Goal: Task Accomplishment & Management: Manage account settings

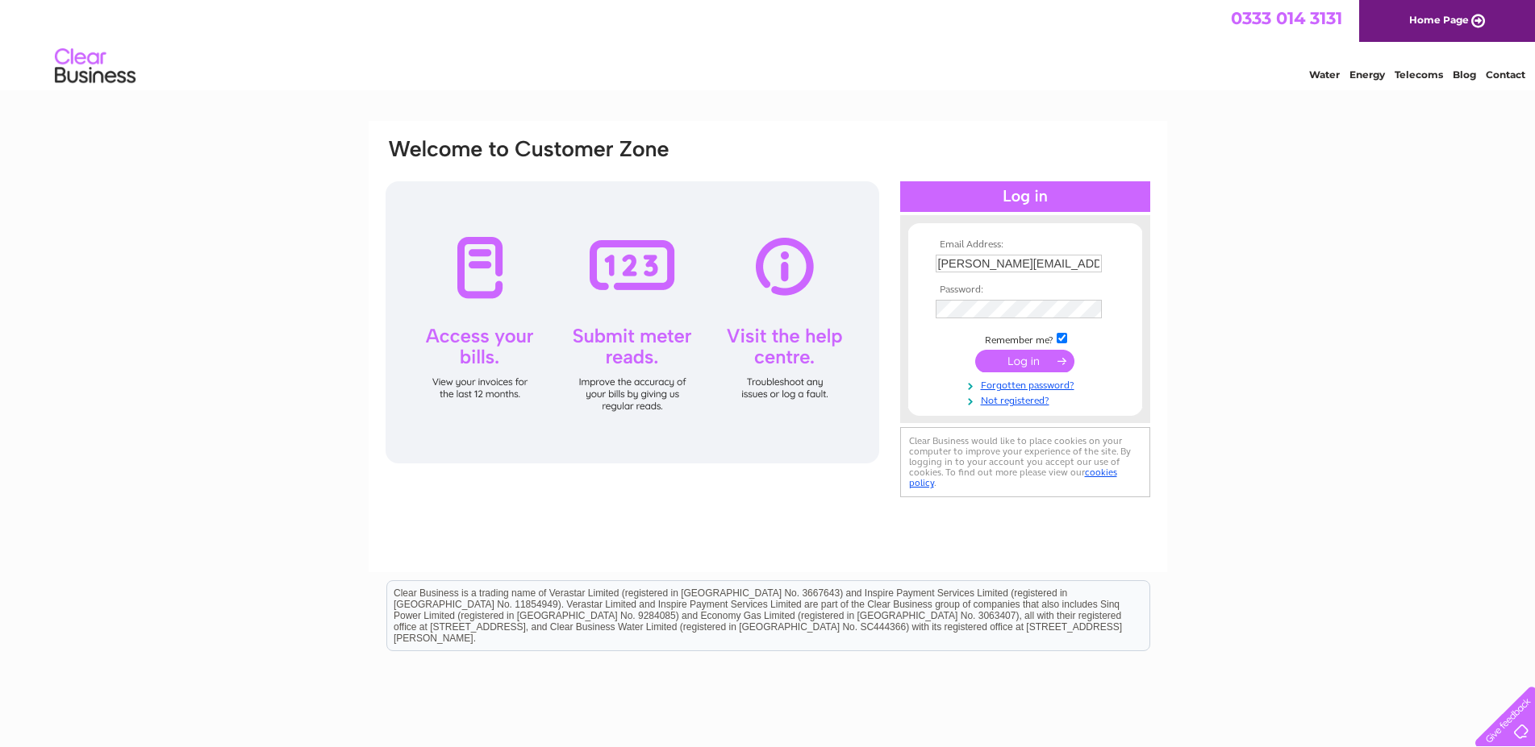
click at [1029, 364] on input "submit" at bounding box center [1024, 361] width 99 height 23
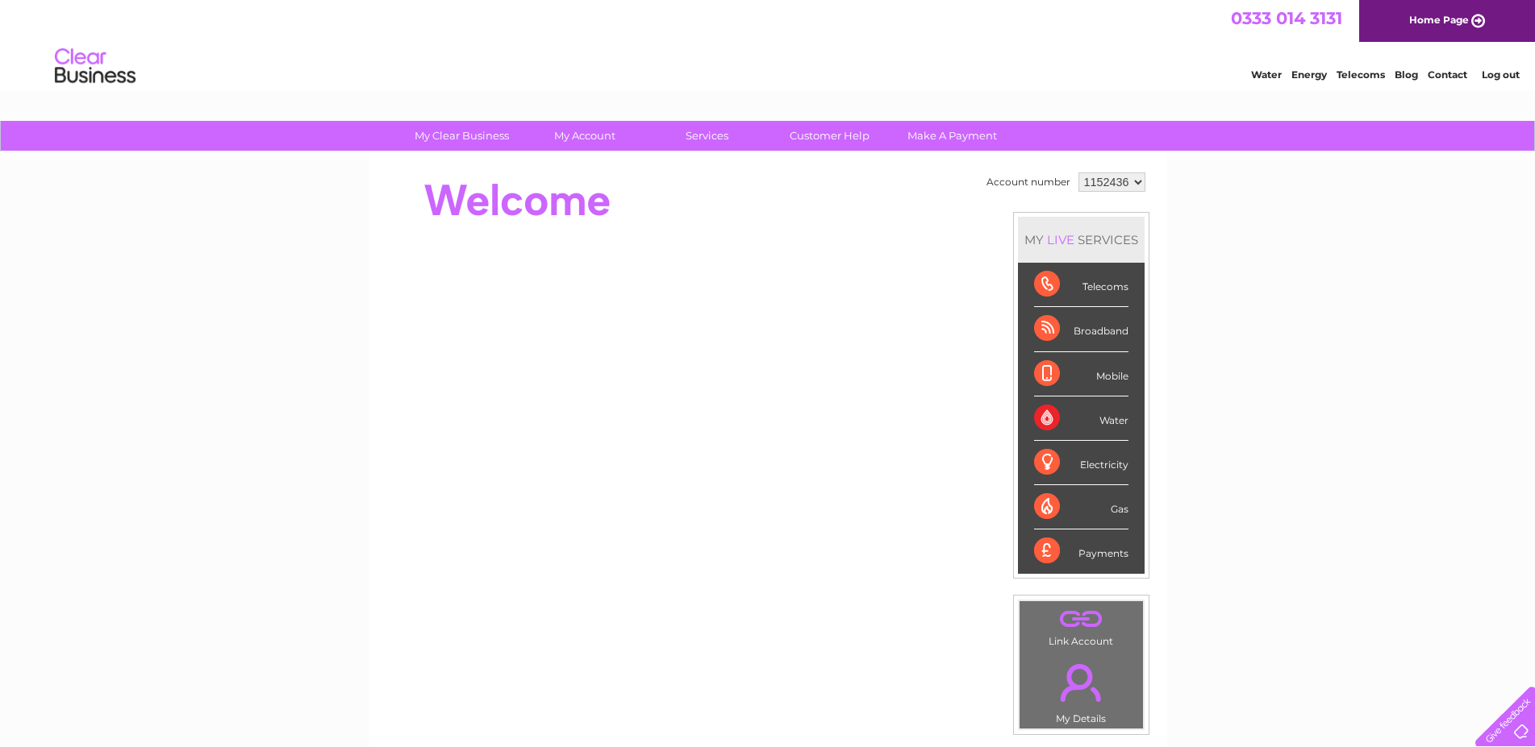
click at [1040, 323] on div "Broadband" at bounding box center [1081, 329] width 94 height 44
click at [1037, 331] on div "Broadband" at bounding box center [1081, 329] width 94 height 44
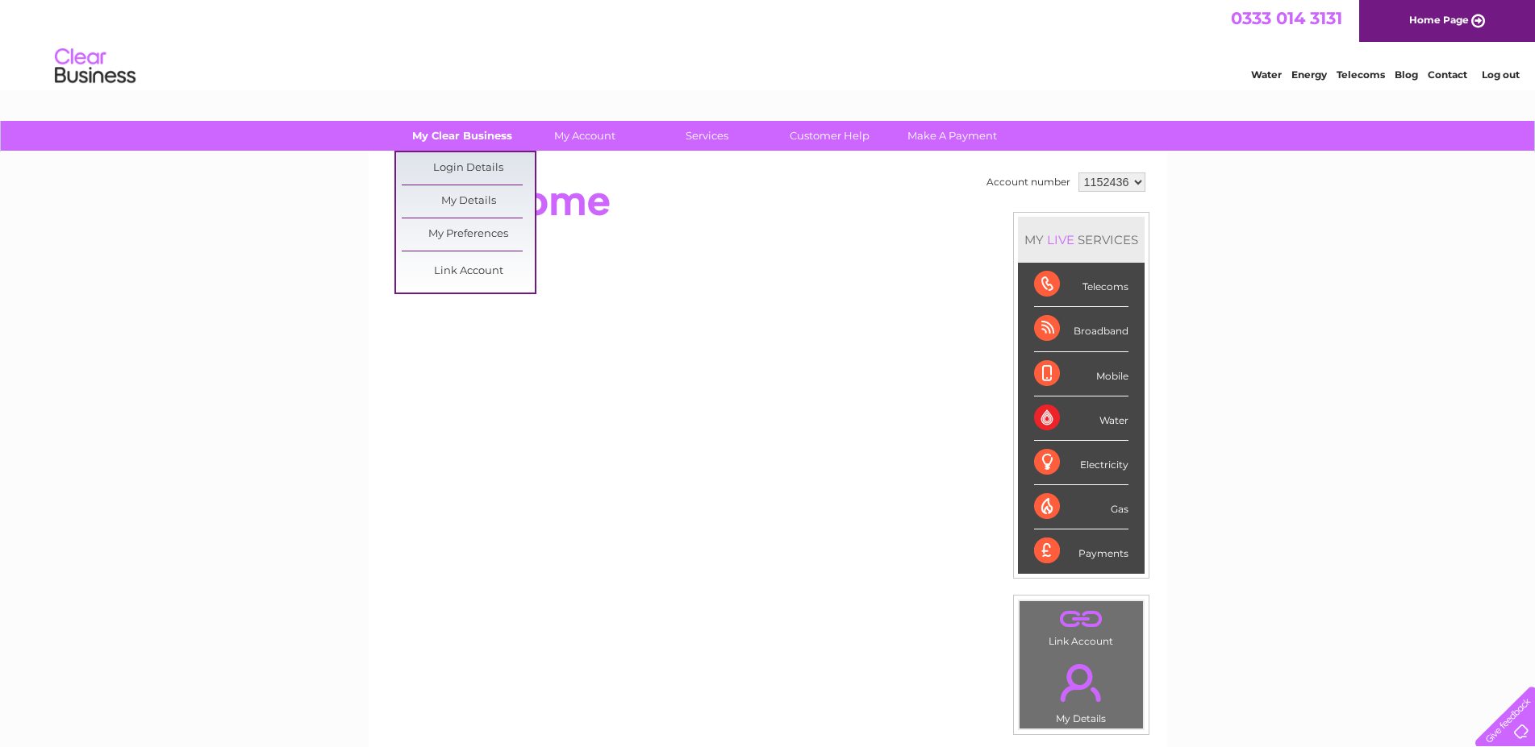
click at [460, 139] on link "My Clear Business" at bounding box center [461, 136] width 133 height 30
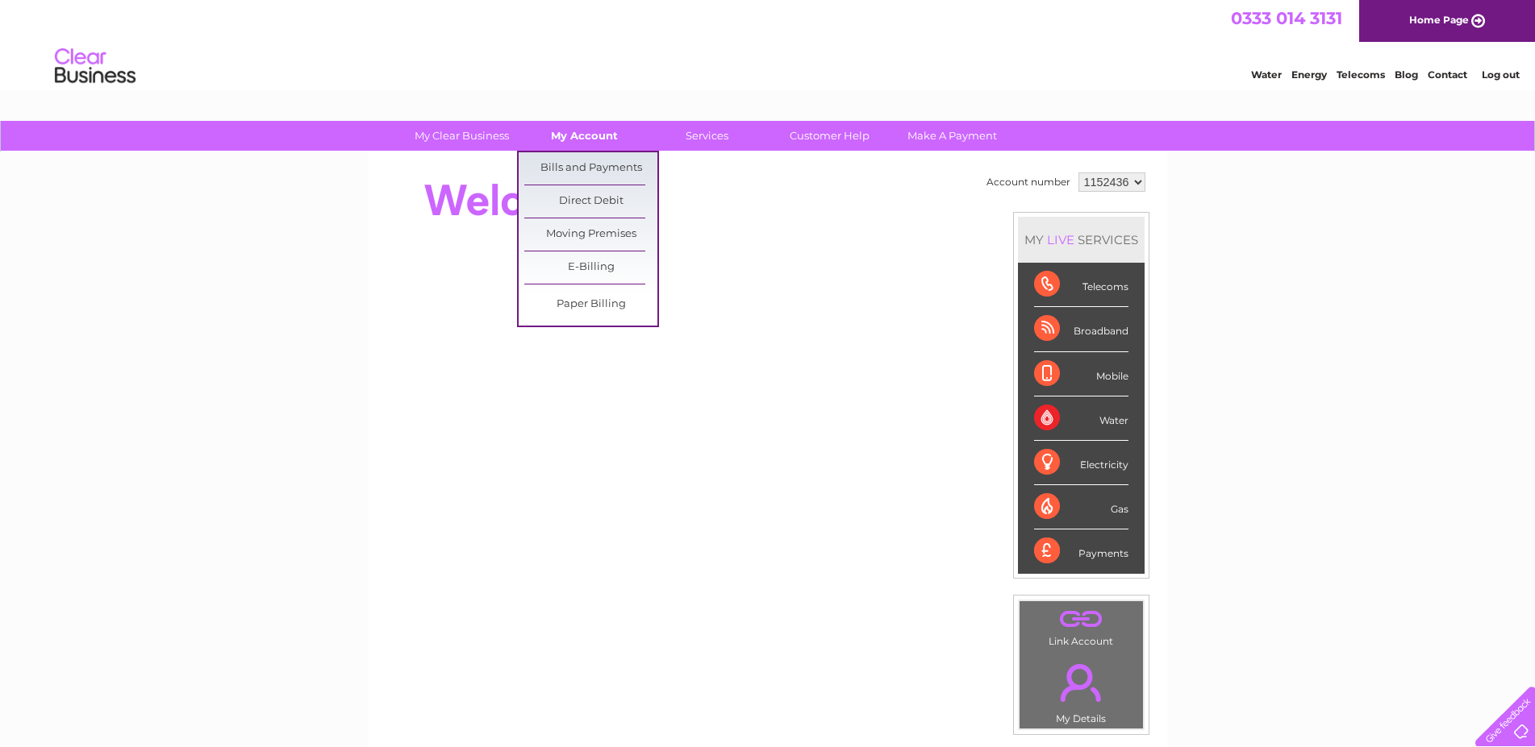
click at [594, 135] on link "My Account" at bounding box center [584, 136] width 133 height 30
click at [597, 159] on link "Bills and Payments" at bounding box center [590, 168] width 133 height 32
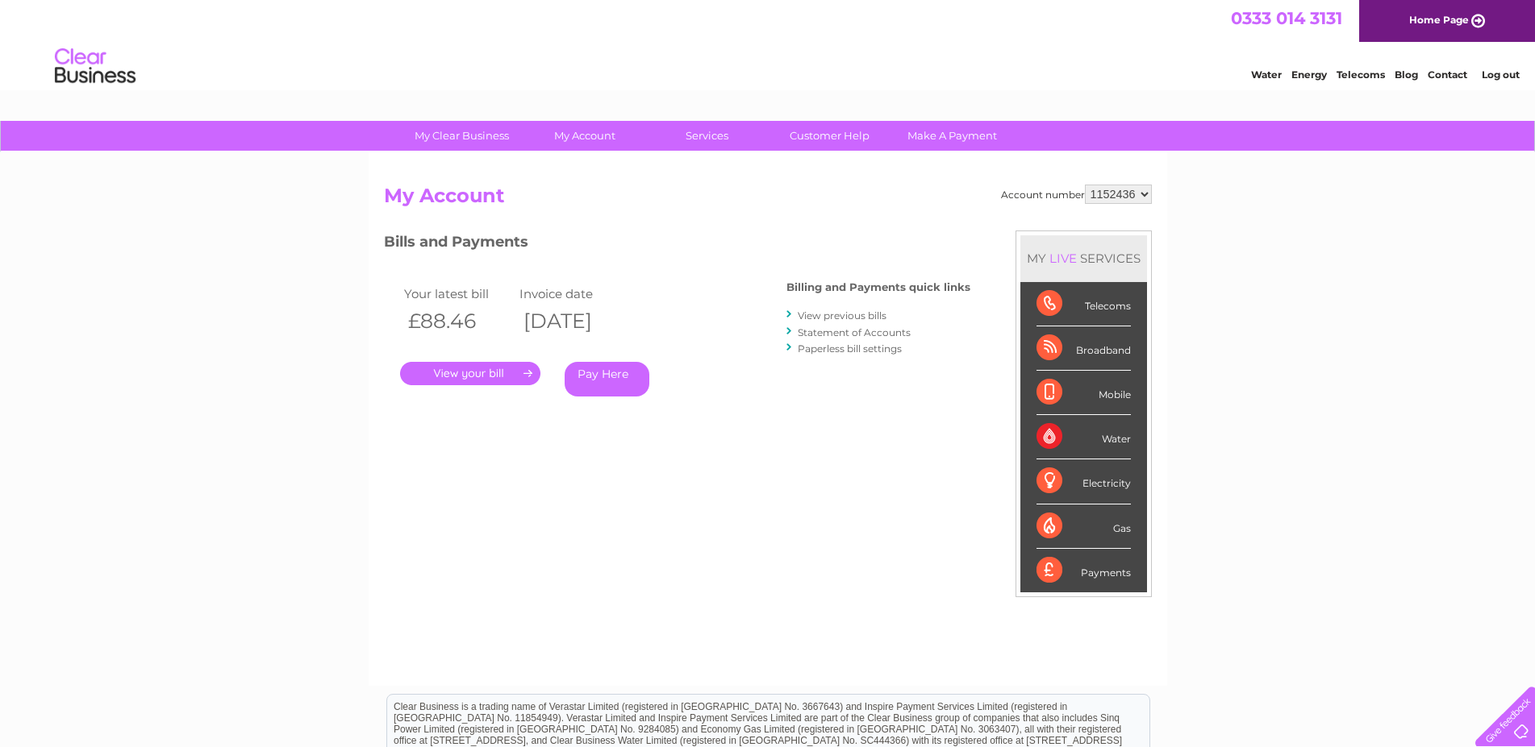
click at [490, 374] on link "." at bounding box center [470, 373] width 140 height 23
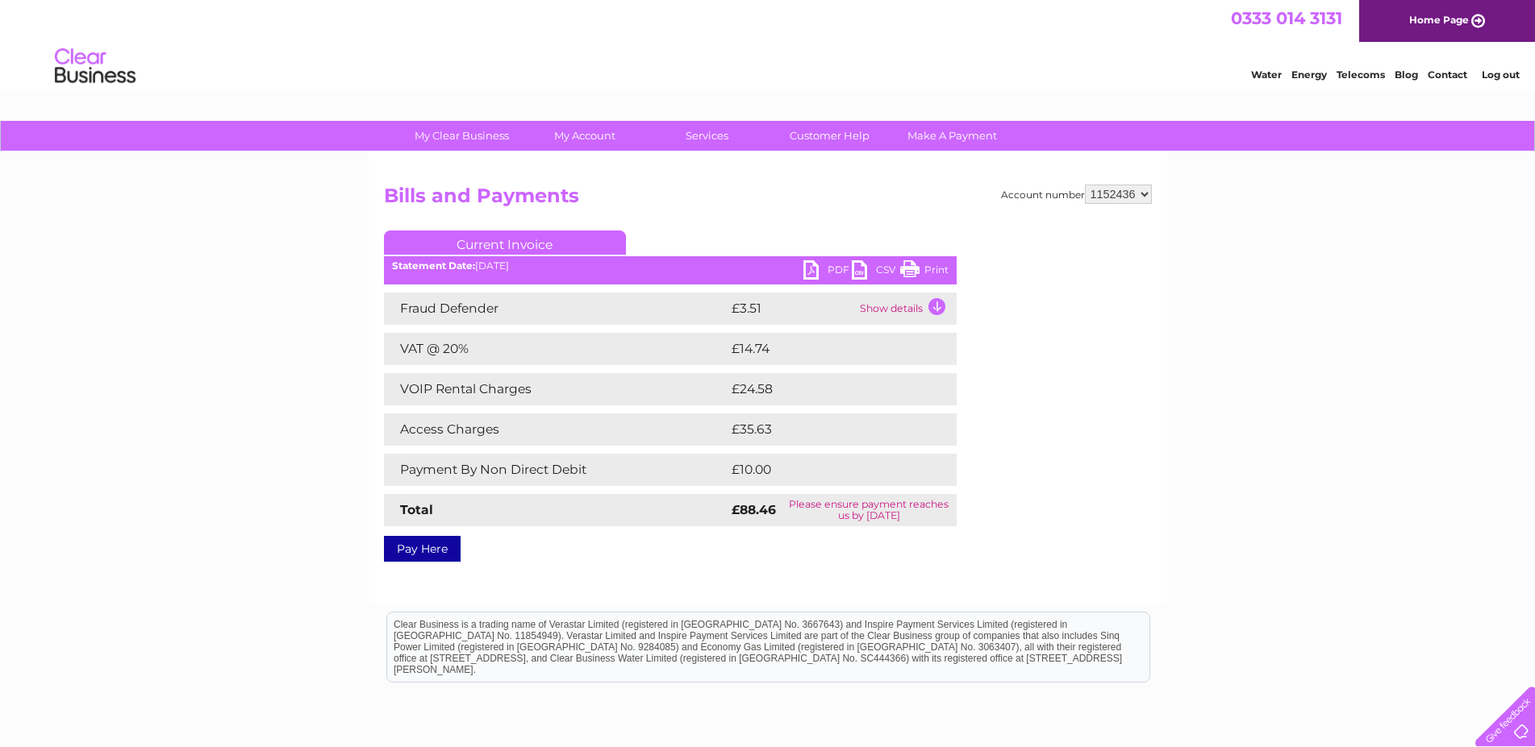
click at [910, 269] on link "Print" at bounding box center [924, 271] width 48 height 23
click at [852, 272] on link "CSV" at bounding box center [876, 271] width 48 height 23
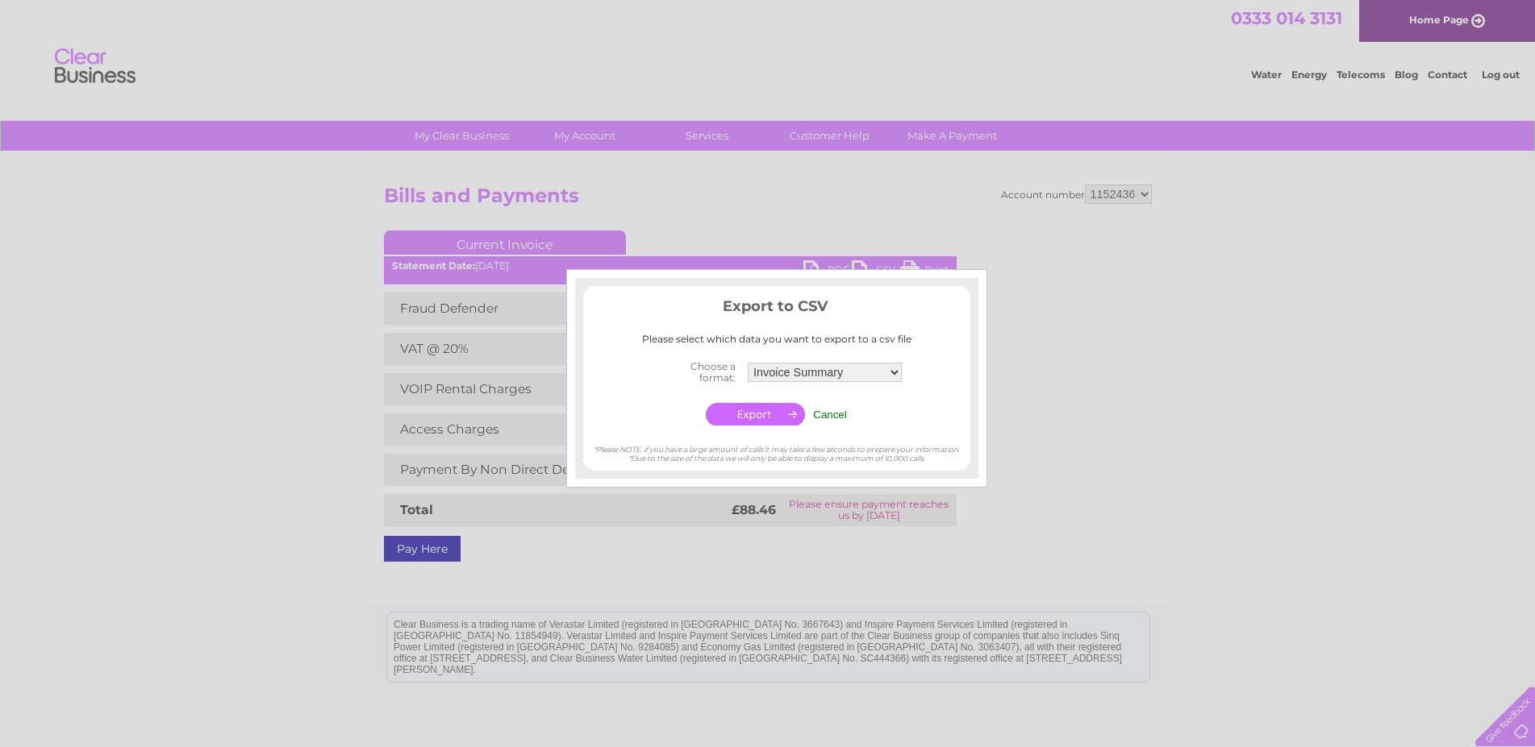
click at [852, 272] on div "Export to CSV Please select which data you want to export to a csv file Choose …" at bounding box center [776, 378] width 421 height 219
click at [1057, 417] on div at bounding box center [767, 373] width 1535 height 747
click at [831, 417] on input "Cancel" at bounding box center [830, 415] width 34 height 12
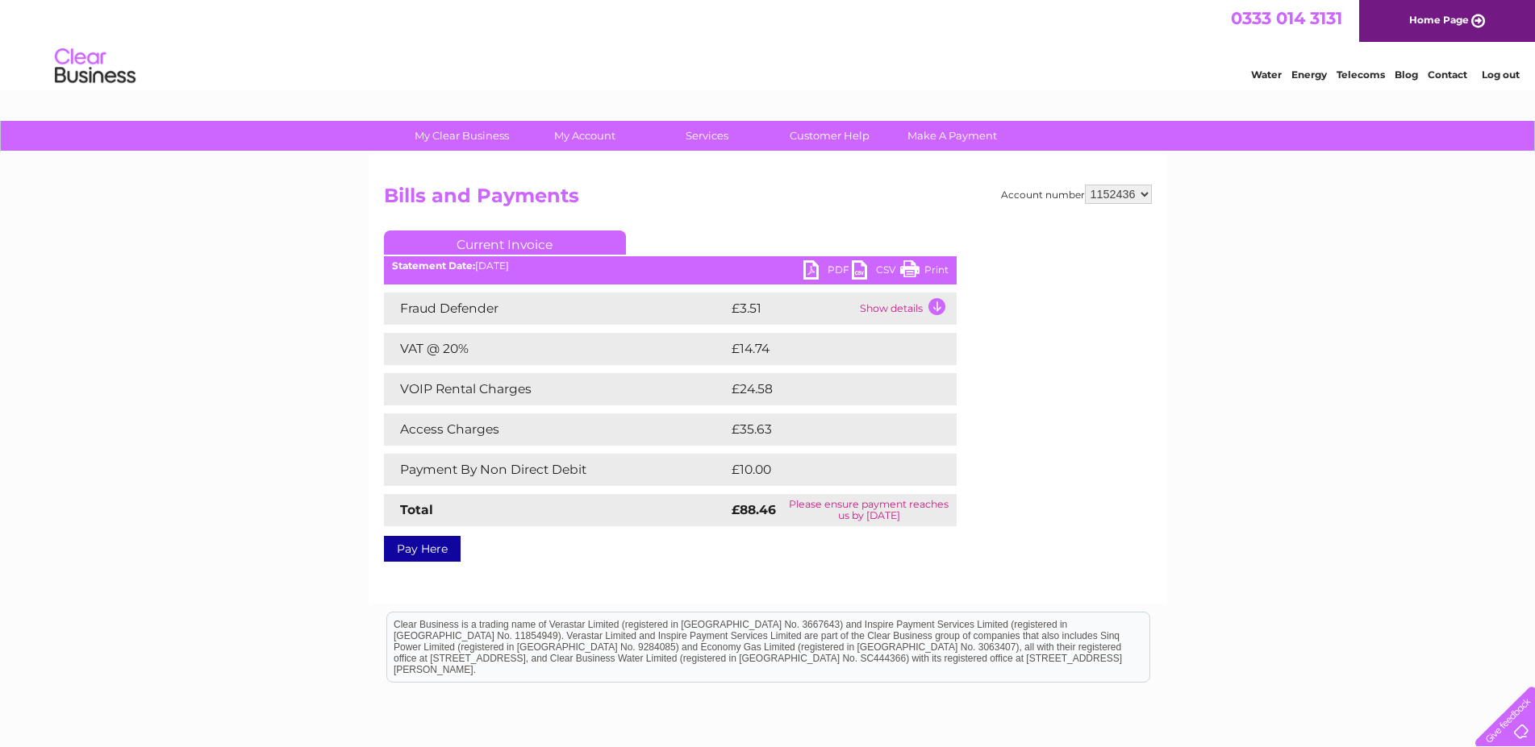
click at [814, 274] on link "PDF" at bounding box center [827, 271] width 48 height 23
